Goal: Task Accomplishment & Management: Manage account settings

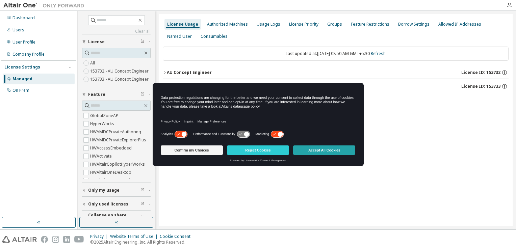
click at [307, 152] on button "Accept All Cookies" at bounding box center [324, 150] width 62 height 9
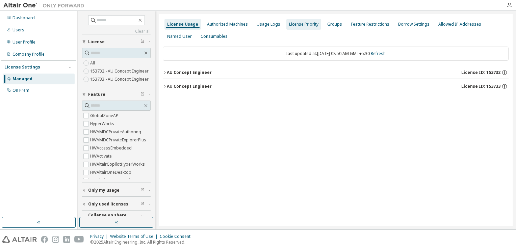
click at [296, 23] on div "License Priority" at bounding box center [303, 24] width 29 height 5
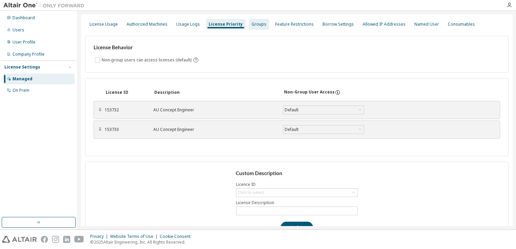
click at [249, 27] on div "Groups" at bounding box center [259, 24] width 20 height 11
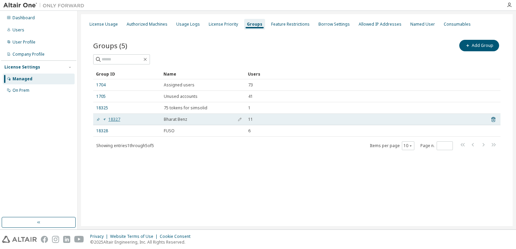
click at [116, 118] on link "18327" at bounding box center [108, 119] width 24 height 5
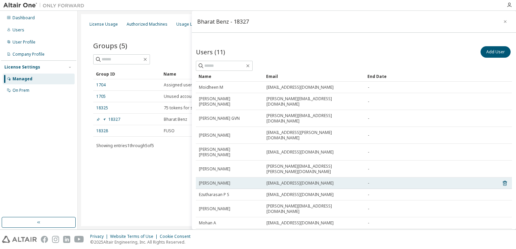
scroll to position [52, 0]
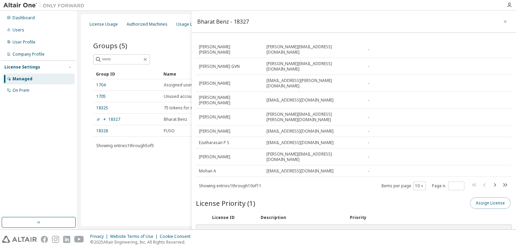
click at [480, 198] on button "Assign License" at bounding box center [490, 203] width 41 height 11
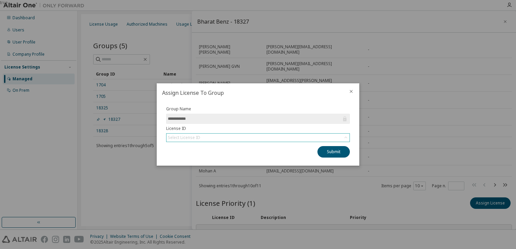
click at [190, 137] on div "Select License ID" at bounding box center [184, 137] width 32 height 5
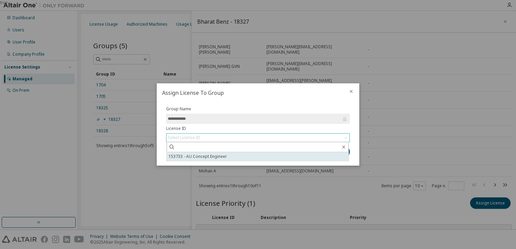
click at [207, 156] on li "153733 - AU Concept Engineer" at bounding box center [258, 156] width 182 height 9
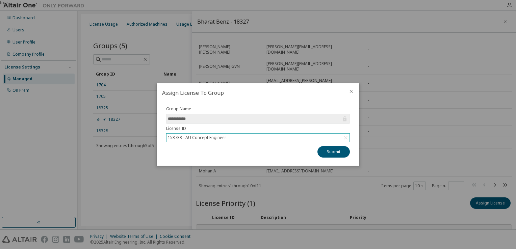
click at [351, 92] on icon "close" at bounding box center [351, 91] width 3 height 3
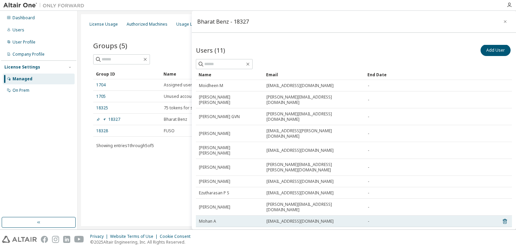
scroll to position [0, 0]
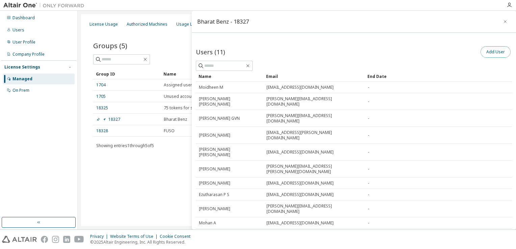
click at [489, 51] on button "Add User" at bounding box center [496, 51] width 30 height 11
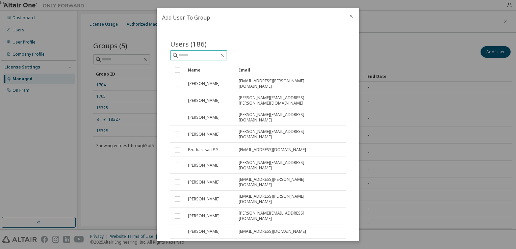
click at [204, 52] on input "text" at bounding box center [199, 55] width 41 height 7
paste input "**********"
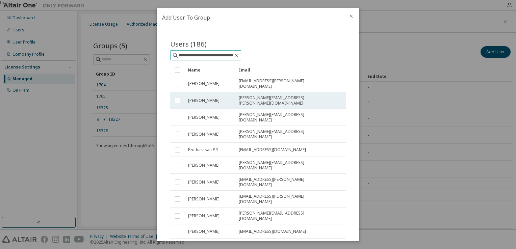
type input "**********"
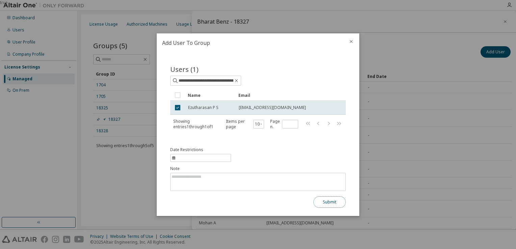
click at [328, 201] on button "Submit" at bounding box center [330, 202] width 32 height 11
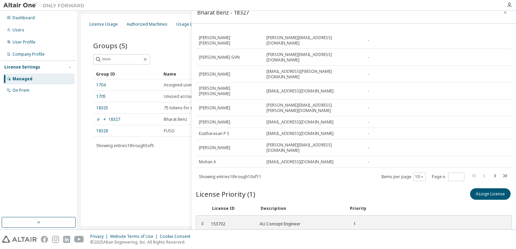
scroll to position [14, 0]
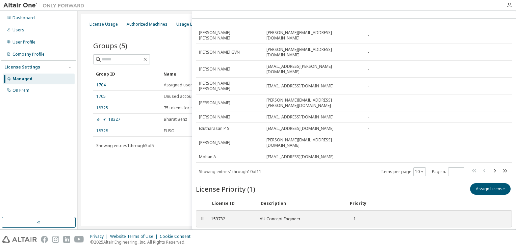
click at [162, 188] on div "License Usage Authorized Machines Usage Logs License Priority Groups Feature Re…" at bounding box center [297, 120] width 432 height 212
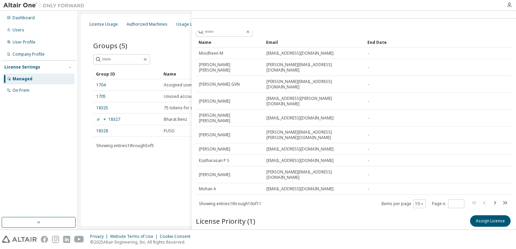
scroll to position [0, 0]
